Goal: Use online tool/utility: Use online tool/utility

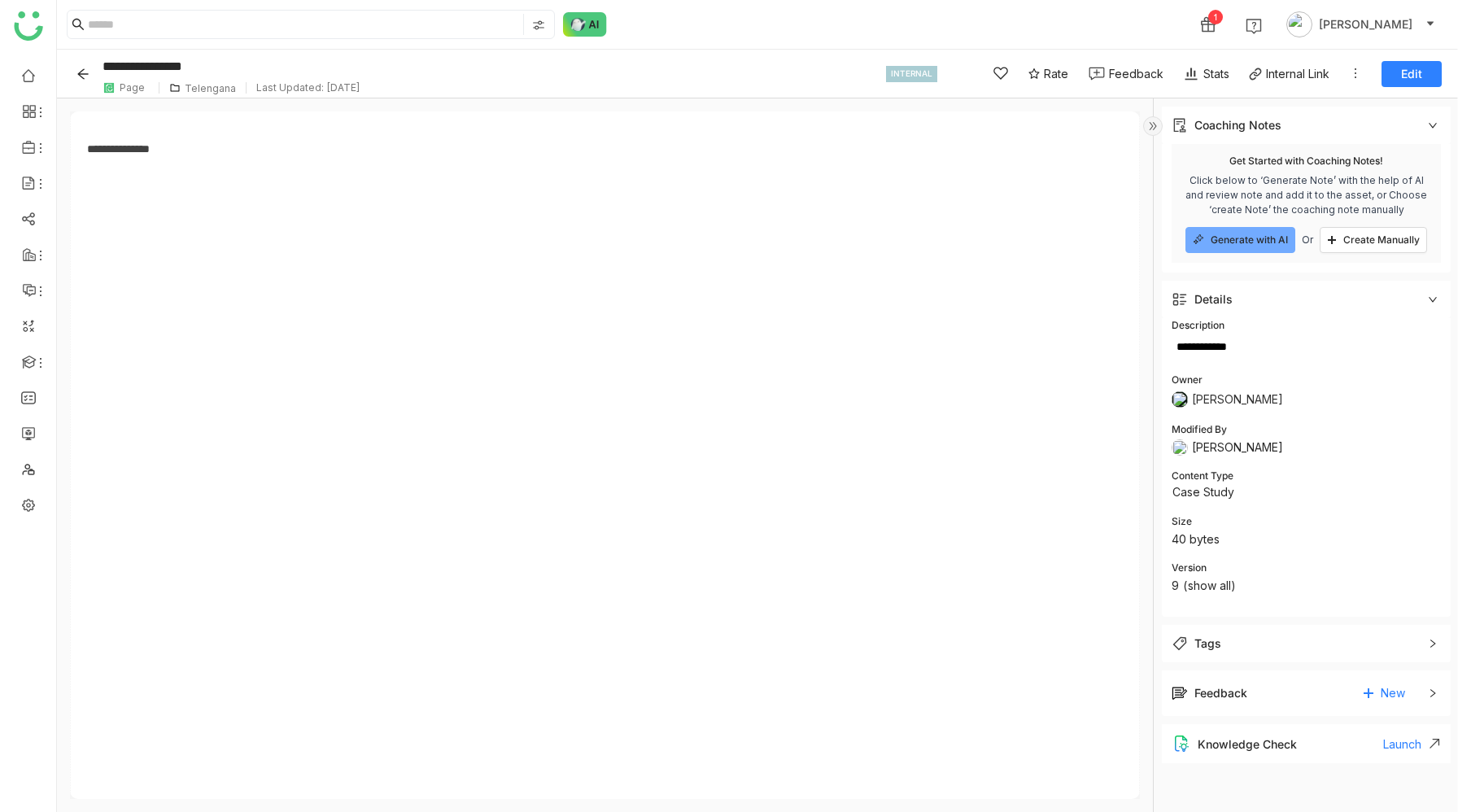
click at [88, 71] on icon "Back" at bounding box center [83, 74] width 13 height 13
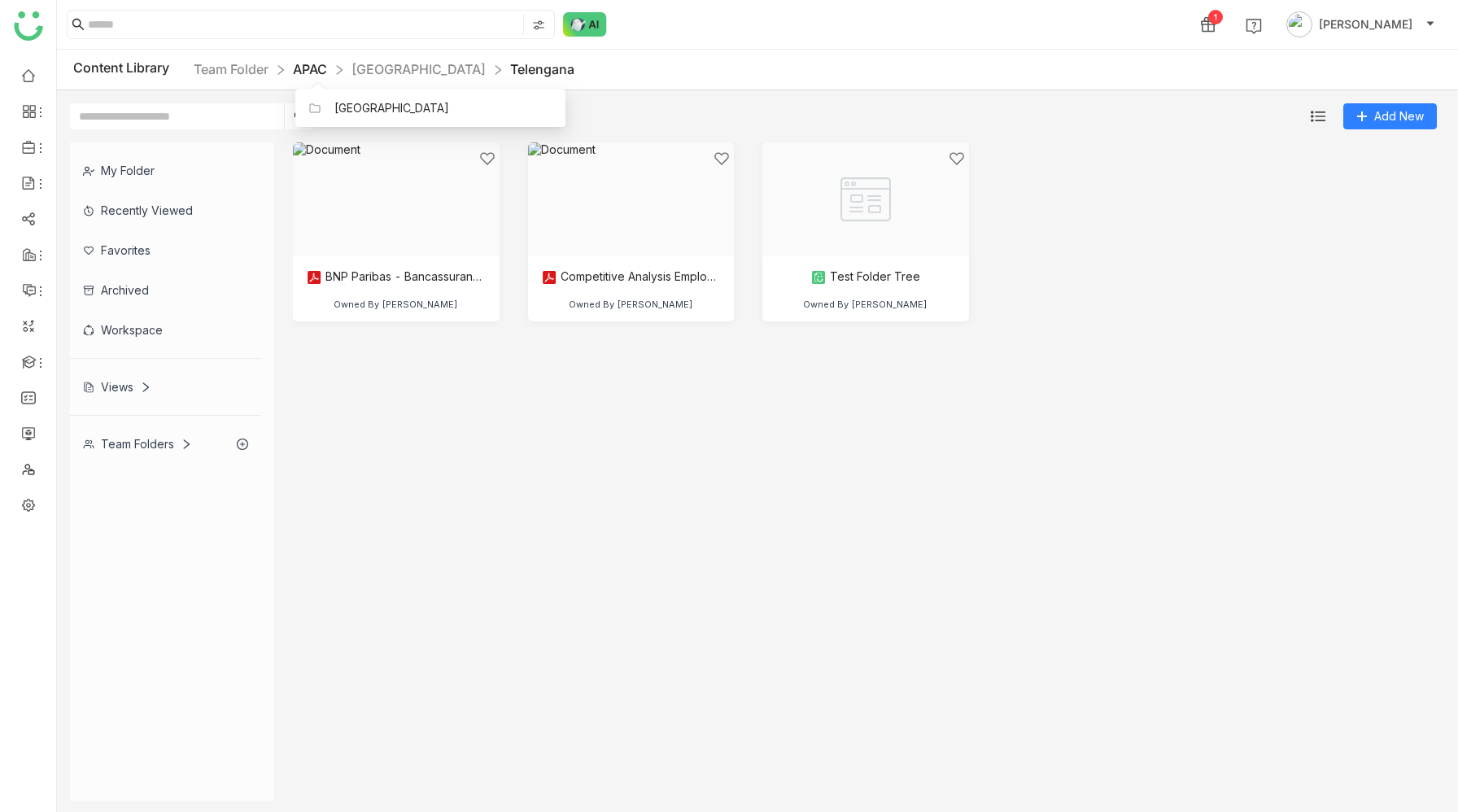
click at [310, 72] on link "APAC" at bounding box center [310, 69] width 34 height 17
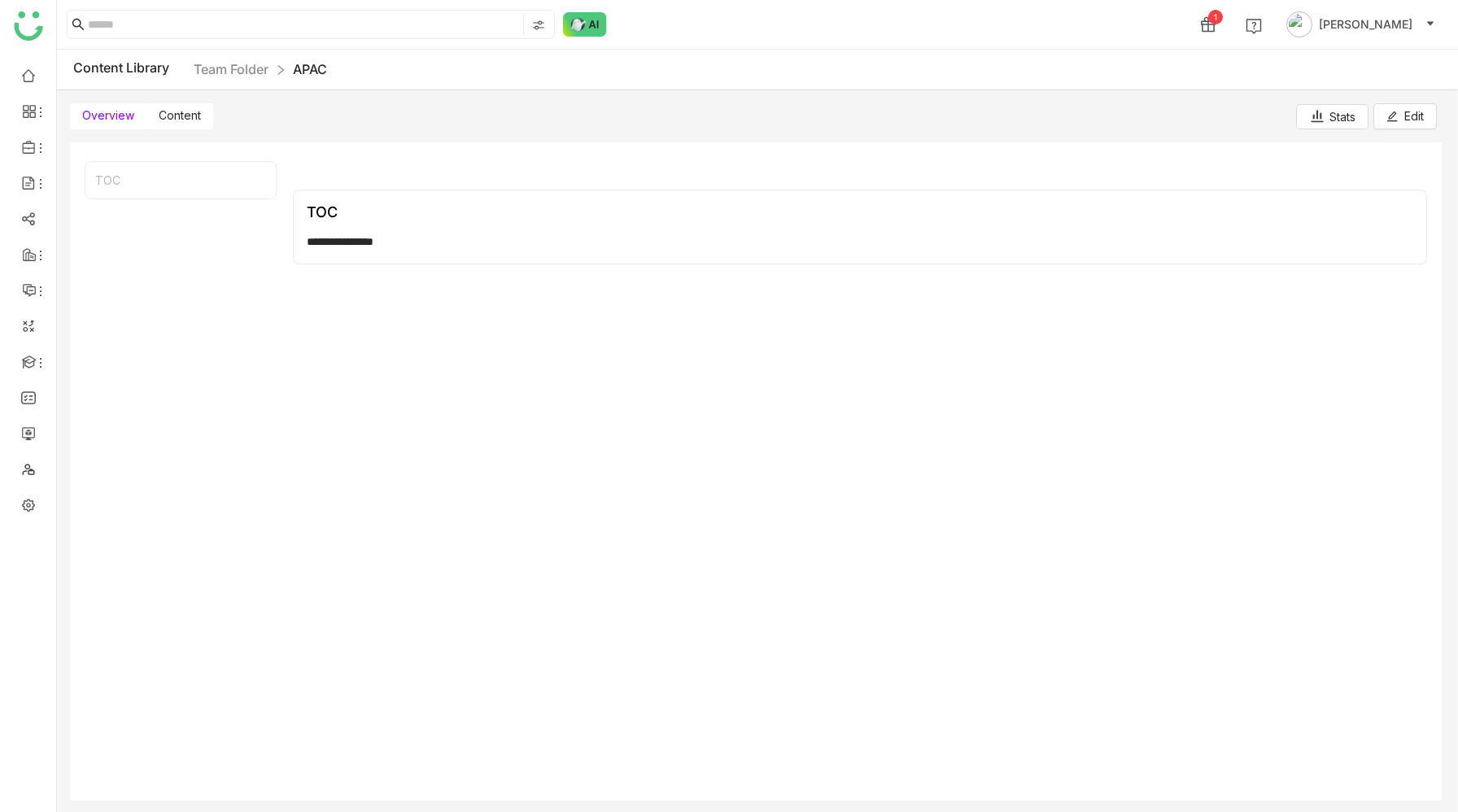
click at [187, 115] on span "Content" at bounding box center [179, 115] width 42 height 14
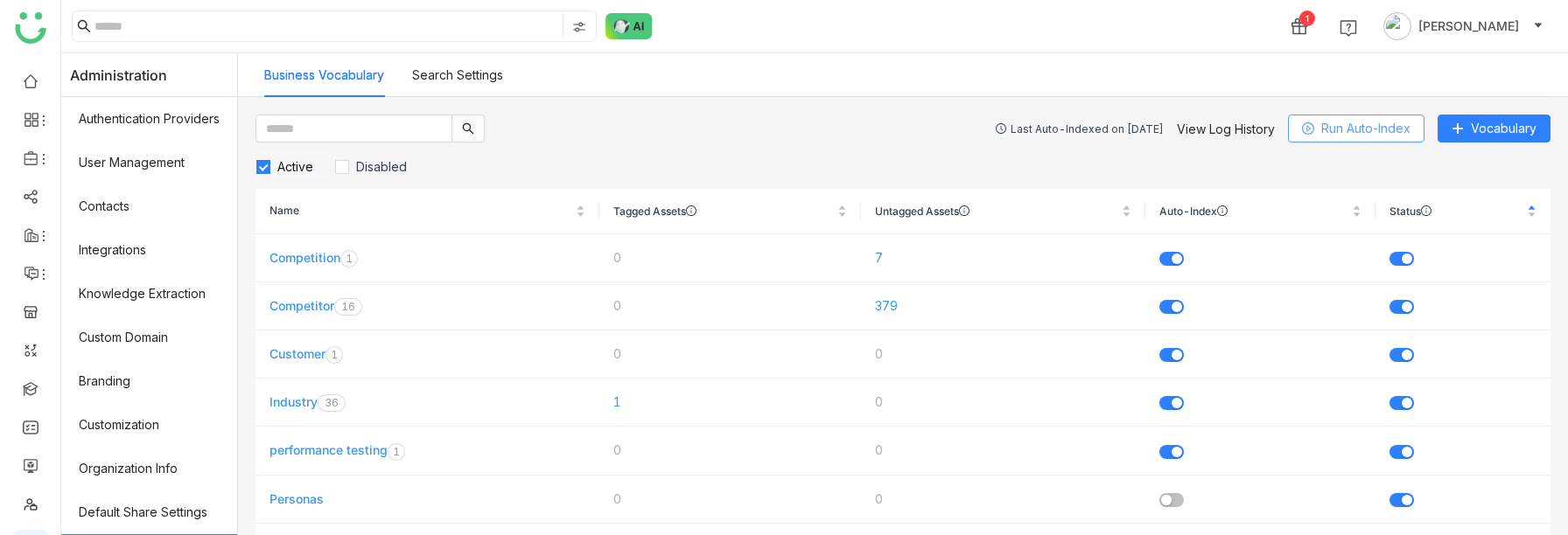
click at [1361, 131] on span "Run Auto-Index" at bounding box center [1366, 129] width 90 height 20
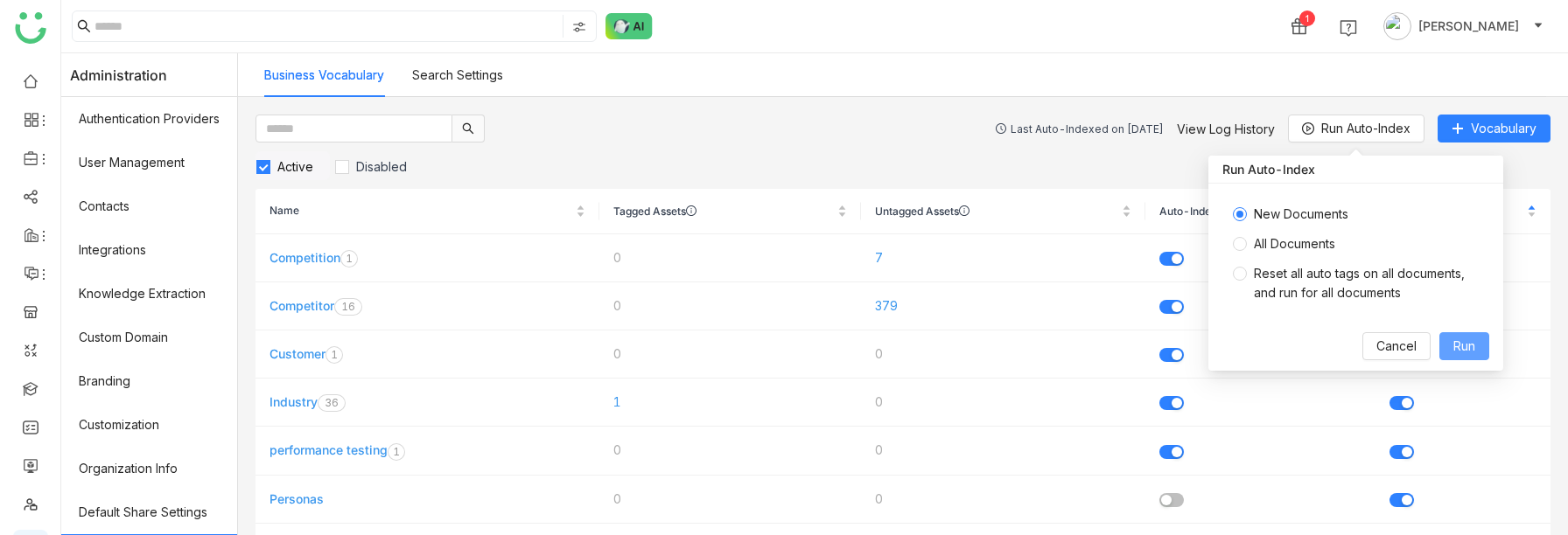
click at [1451, 350] on button "Run" at bounding box center [1464, 347] width 50 height 28
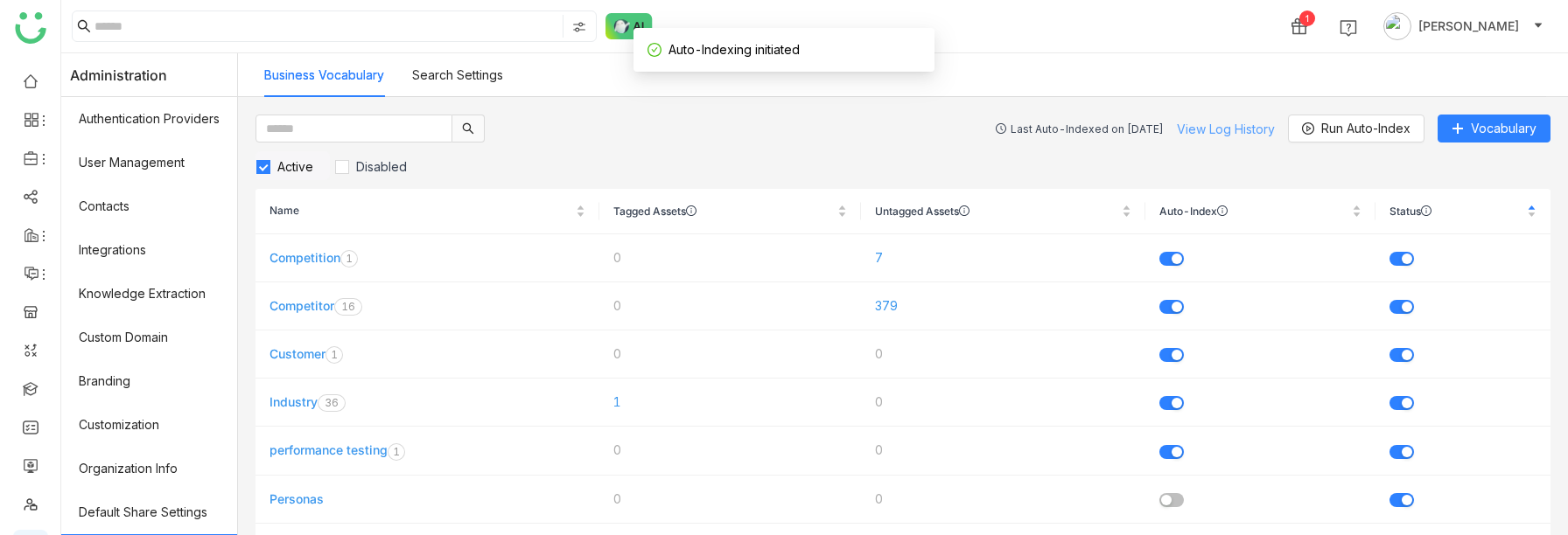
click at [1217, 129] on link "View Log History" at bounding box center [1226, 129] width 98 height 15
